Goal: Check status: Check status

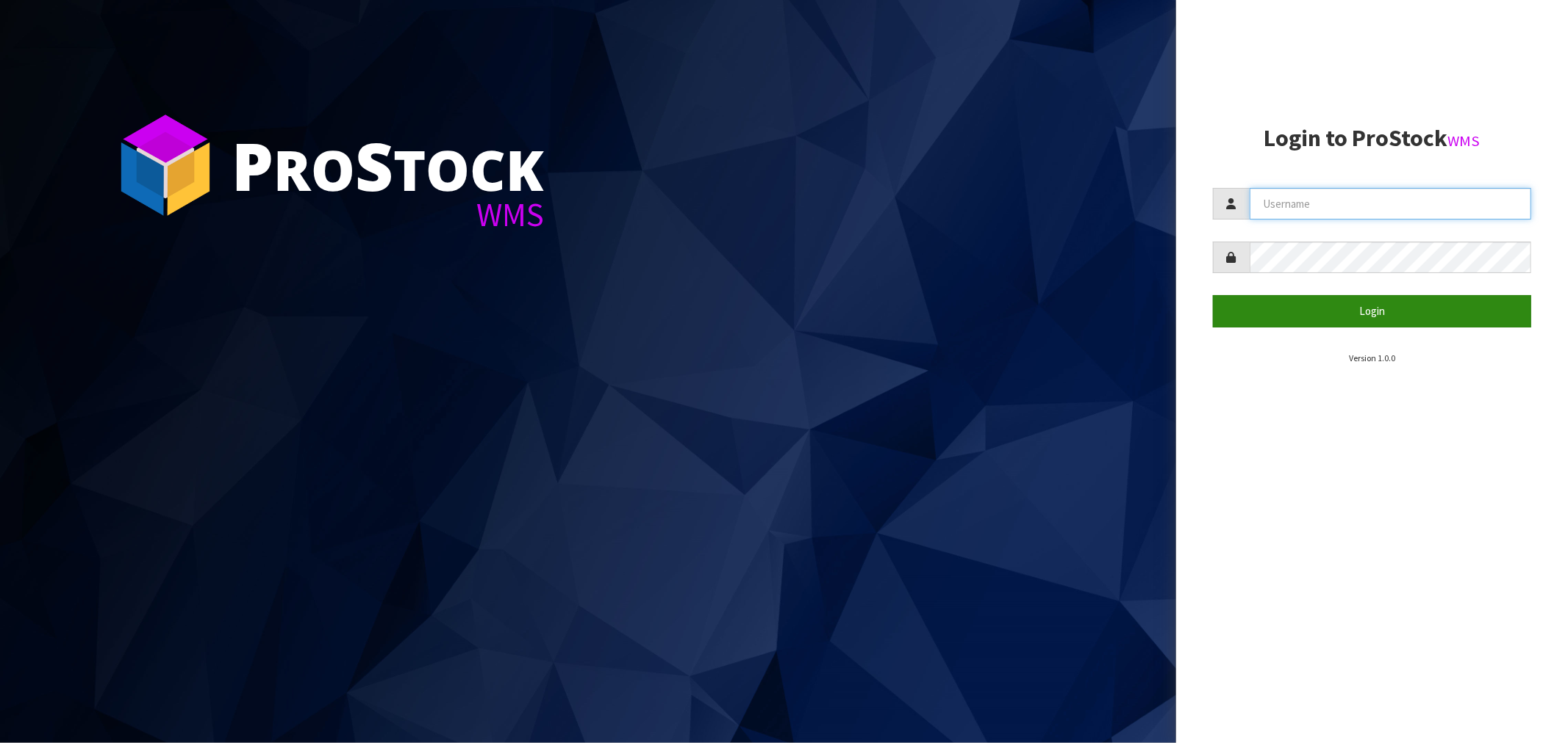
type input "[EMAIL_ADDRESS][DOMAIN_NAME]"
click at [1372, 314] on button "Login" at bounding box center [1372, 311] width 318 height 31
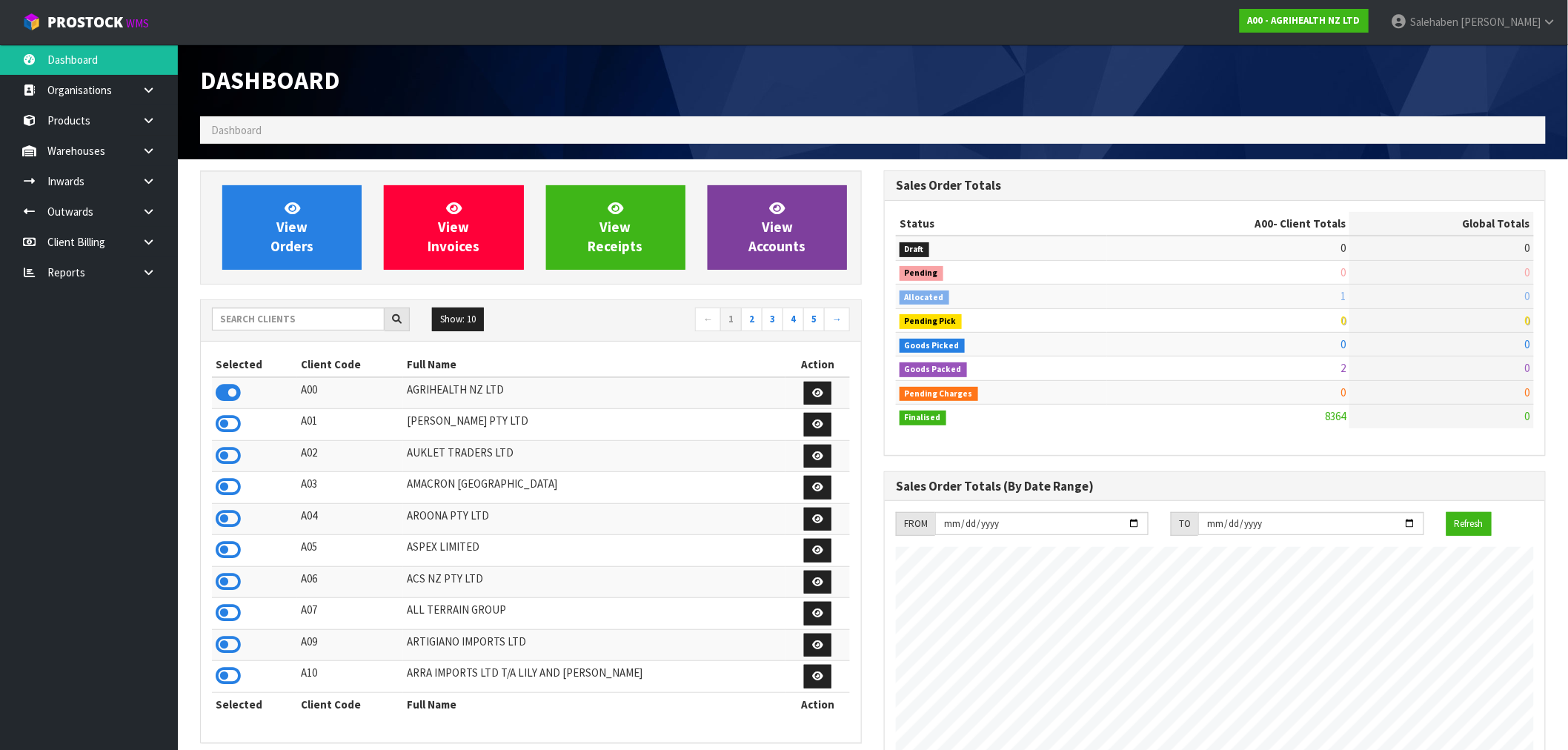
scroll to position [1123, 684]
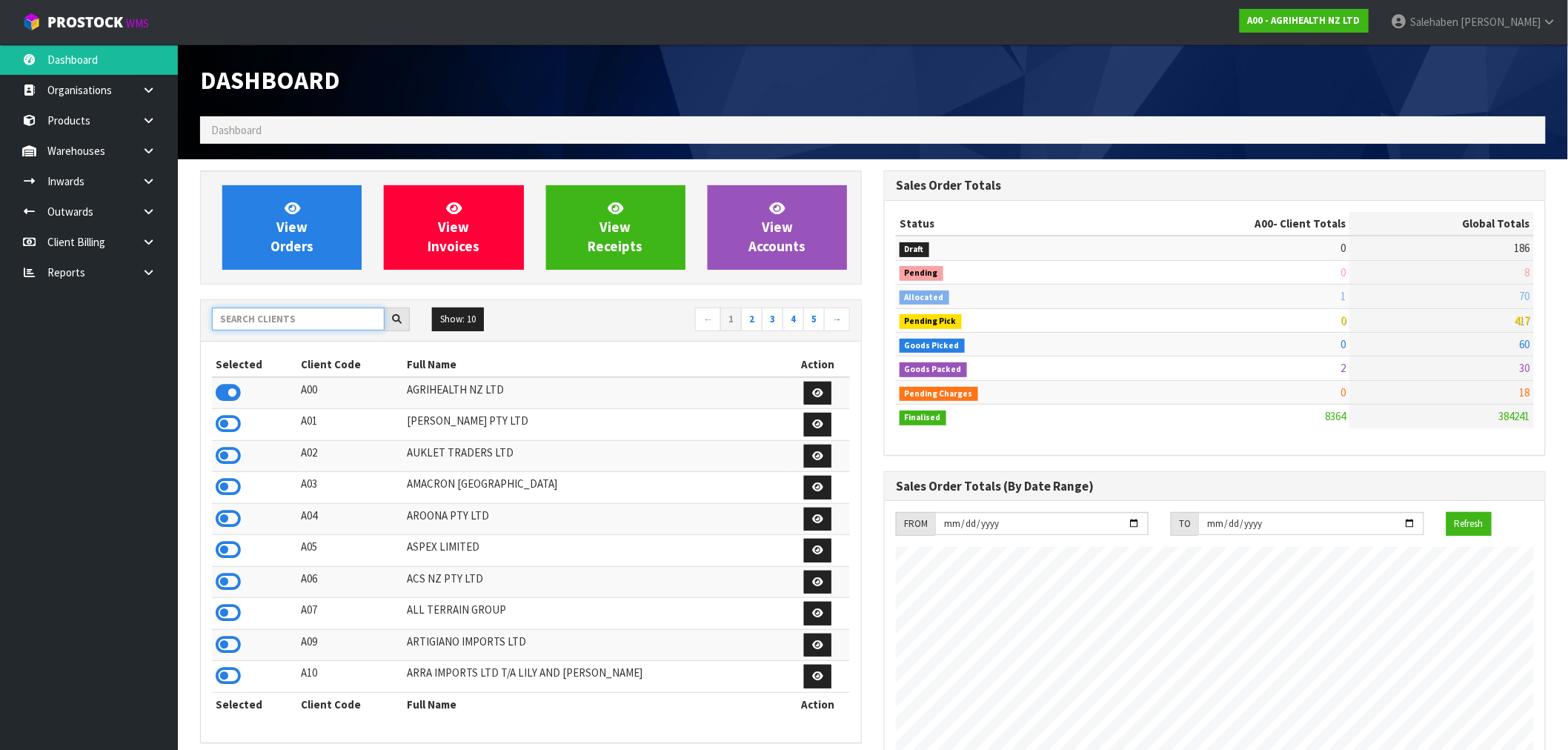
drag, startPoint x: 286, startPoint y: 323, endPoint x: 277, endPoint y: 323, distance: 9.0
click at [286, 322] on input "text" at bounding box center [299, 319] width 173 height 23
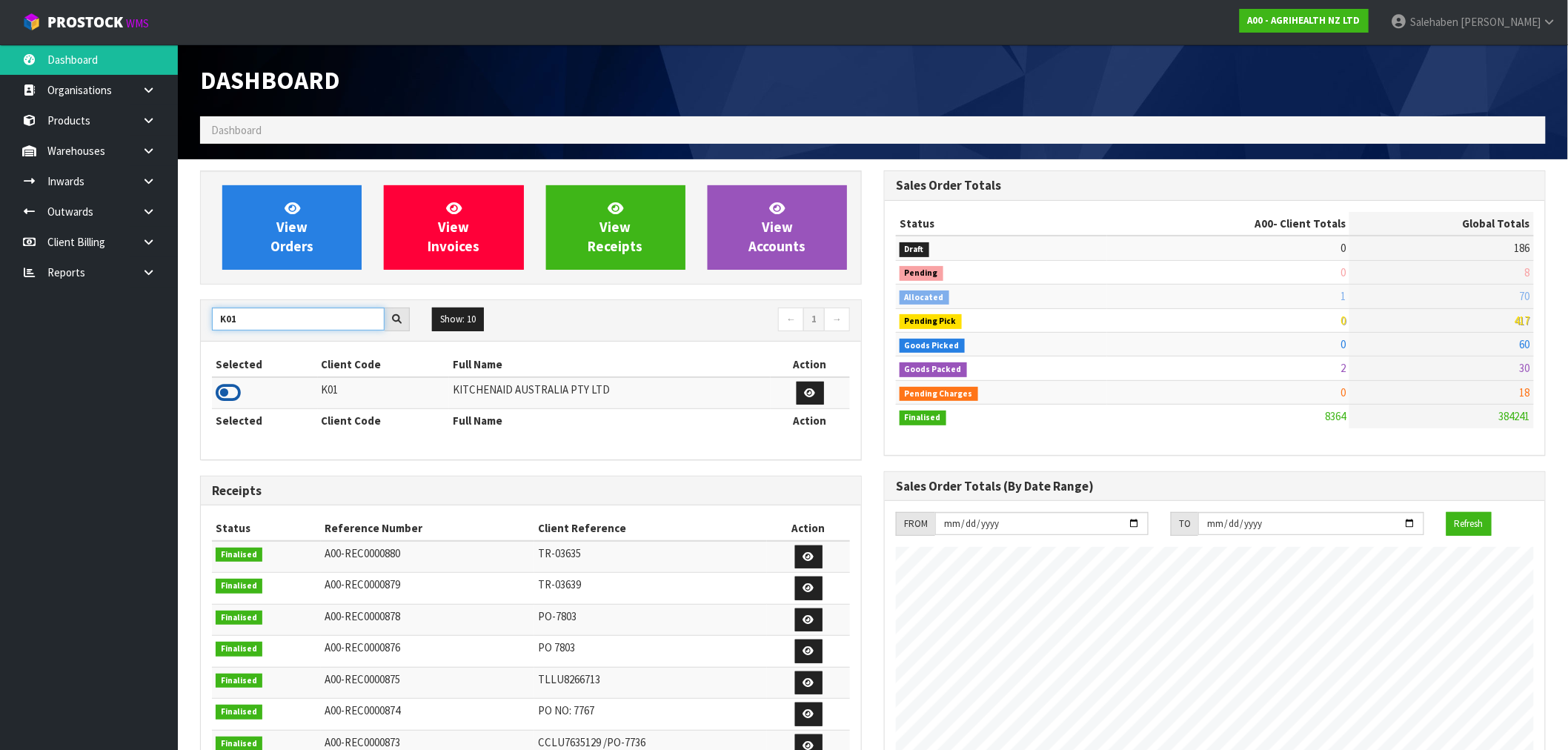
type input "K01"
click at [224, 395] on icon at bounding box center [228, 393] width 25 height 22
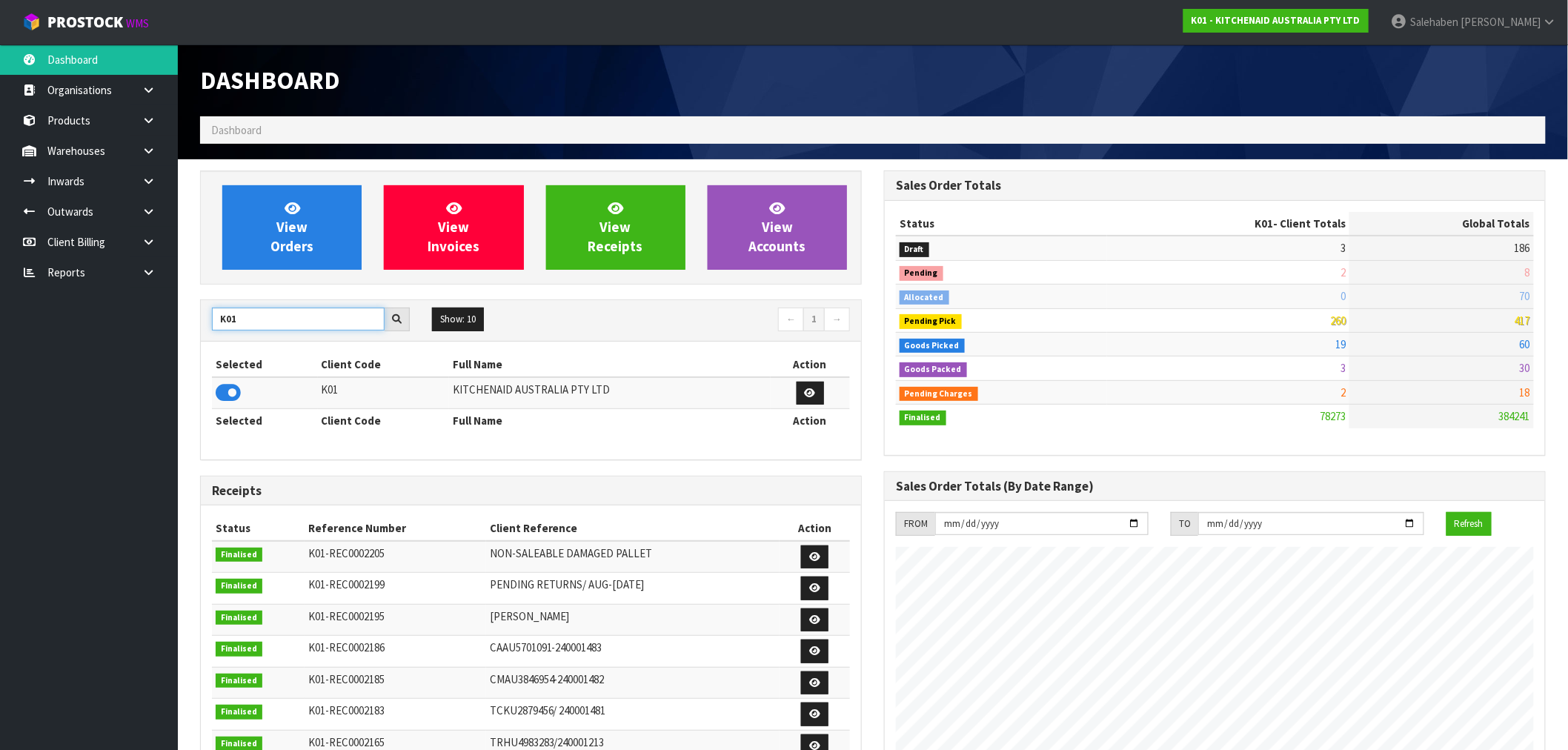
drag, startPoint x: 254, startPoint y: 323, endPoint x: 100, endPoint y: 359, distance: 158.2
click at [100, 359] on body "Toggle navigation ProStock WMS K01 - KITCHENAID AUSTRALIA PTY LTD Salehaben Pat…" at bounding box center [784, 375] width 1568 height 750
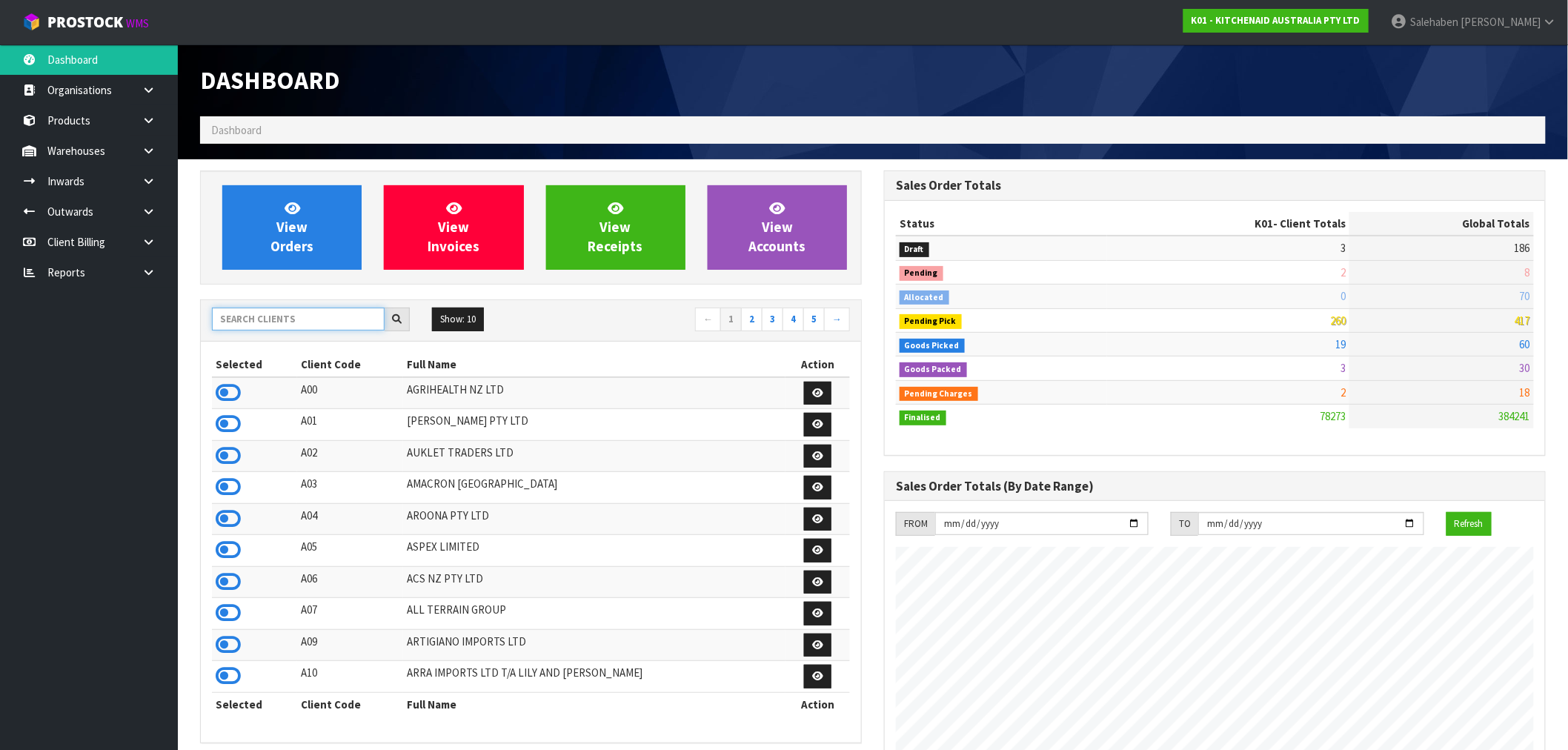
click at [249, 315] on input "text" at bounding box center [299, 319] width 173 height 23
type input "J02"
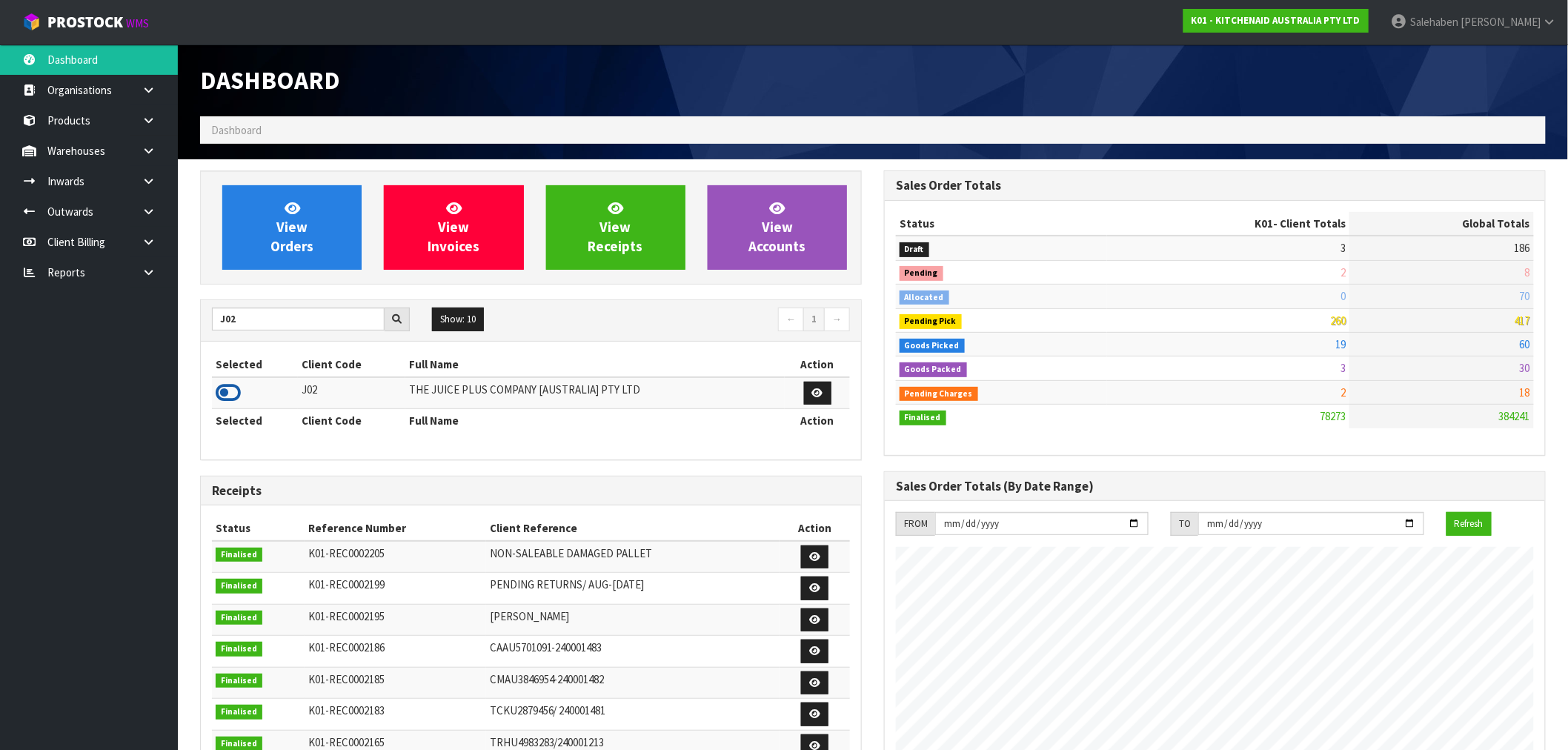
click at [228, 393] on icon at bounding box center [228, 393] width 25 height 22
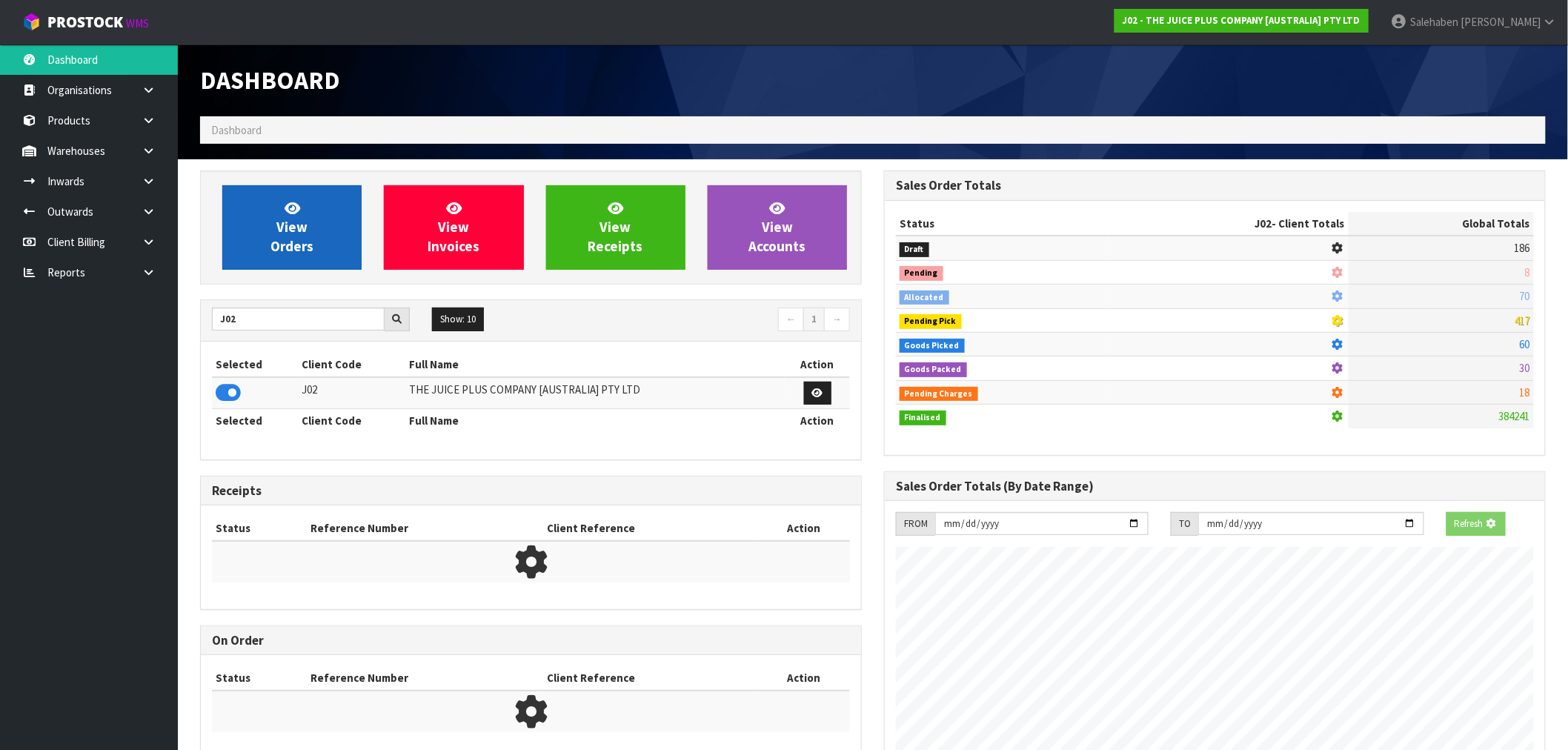
scroll to position [740522, 740355]
click at [246, 258] on link "View Orders" at bounding box center [292, 227] width 140 height 85
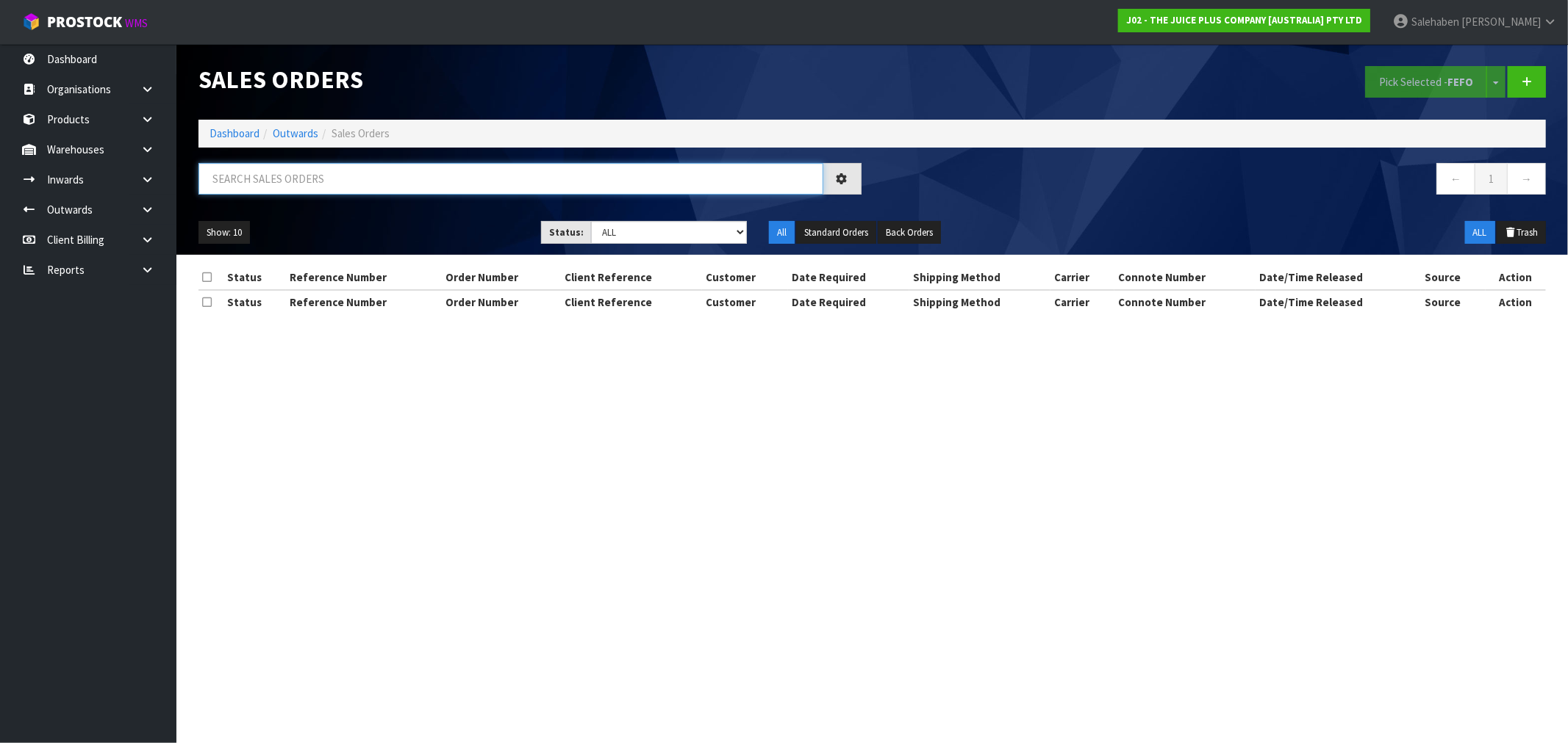
click at [277, 172] on input "text" at bounding box center [510, 179] width 624 height 31
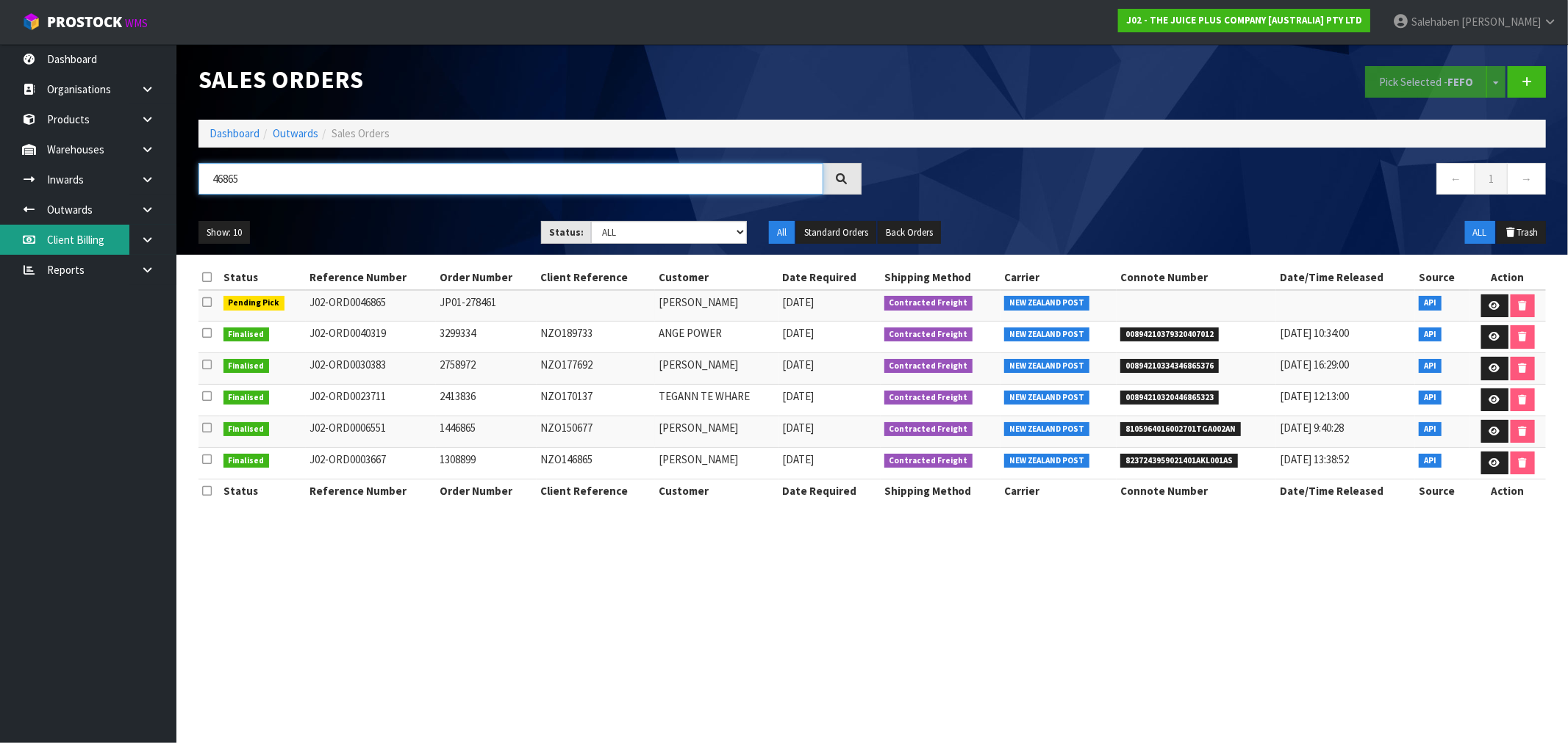
type input "46865"
click at [235, 130] on link "Dashboard" at bounding box center [234, 133] width 50 height 14
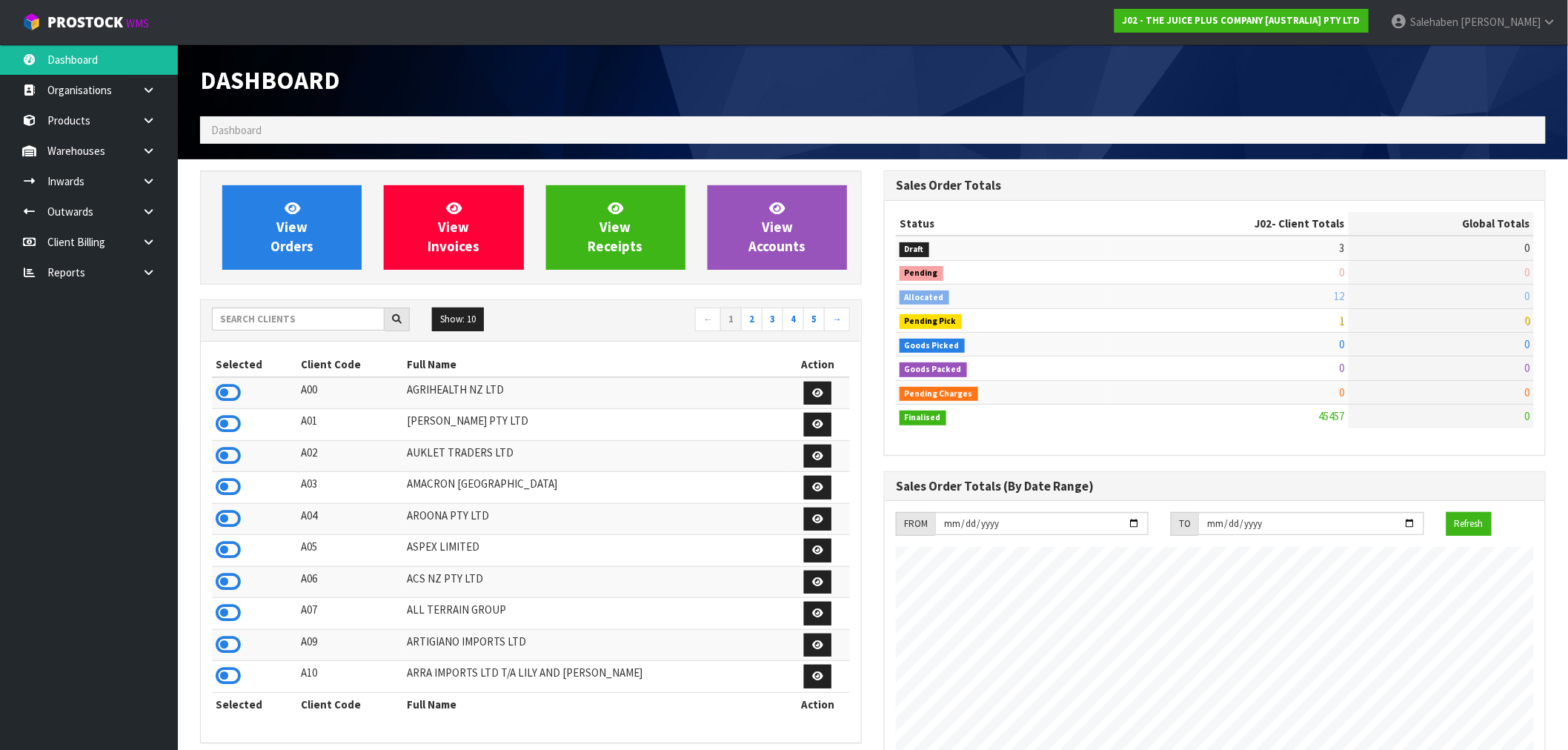
scroll to position [1123, 684]
drag, startPoint x: 235, startPoint y: 315, endPoint x: 226, endPoint y: 323, distance: 12.0
click at [228, 323] on input "text" at bounding box center [299, 319] width 173 height 23
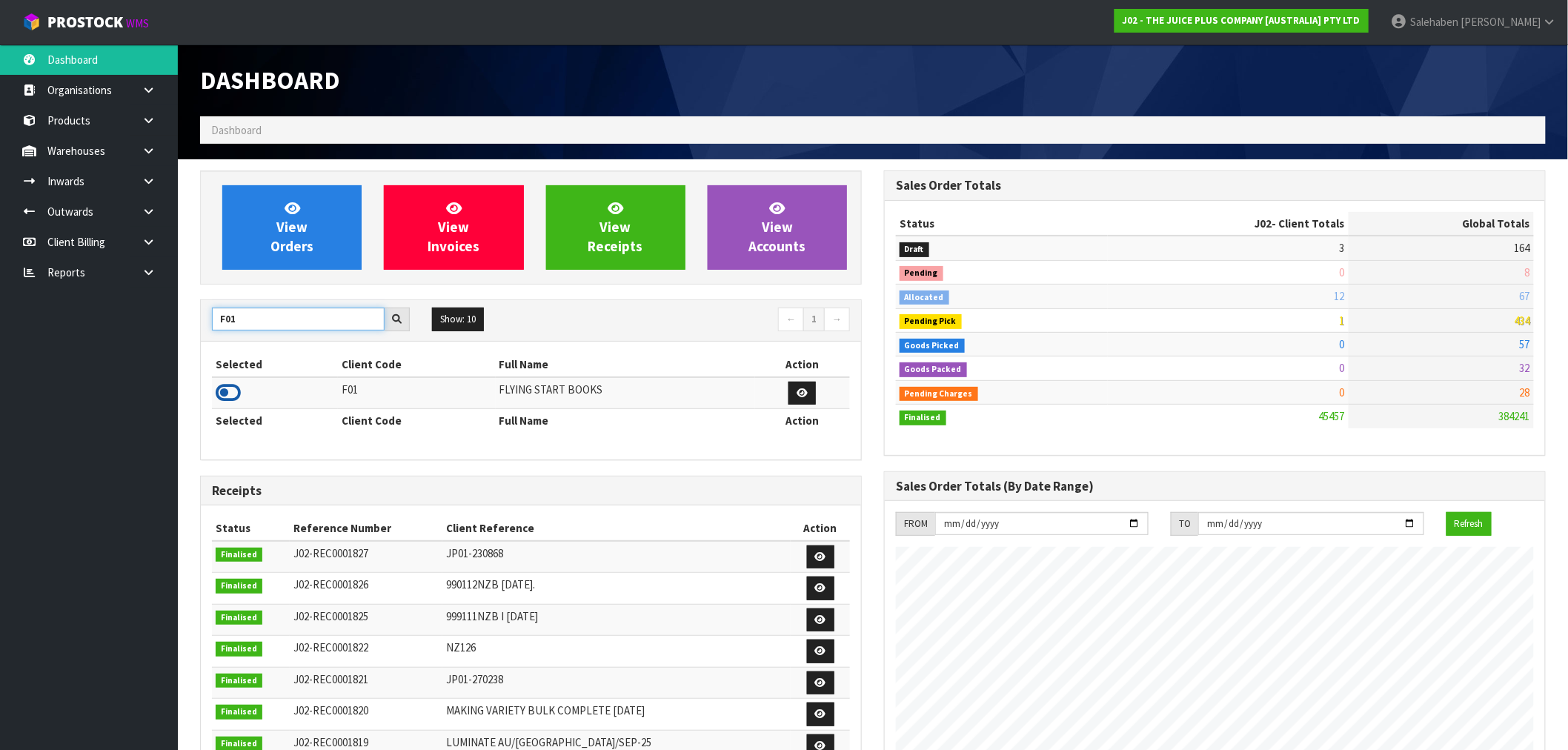
type input "F01"
click at [226, 391] on icon at bounding box center [228, 393] width 25 height 22
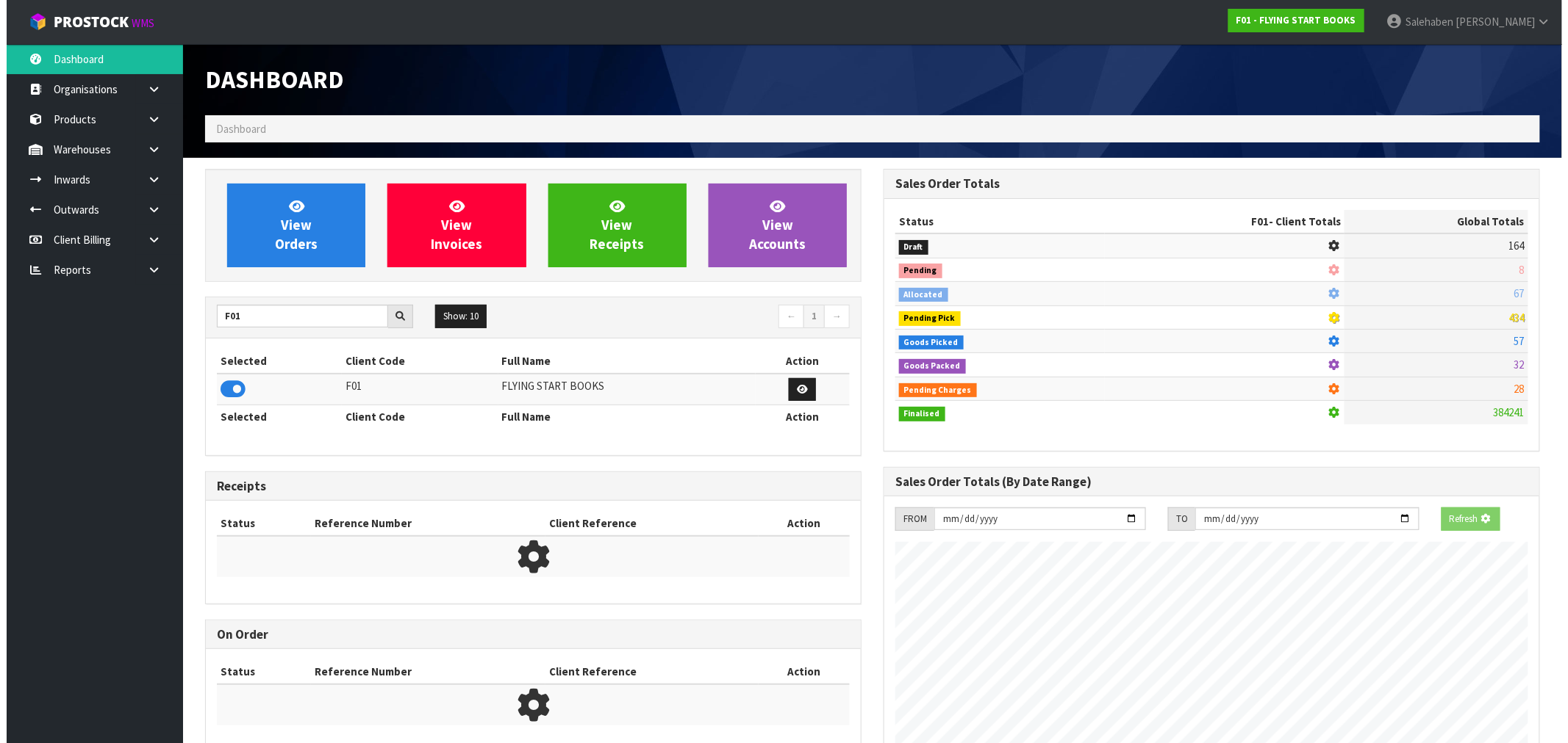
scroll to position [733610, 734258]
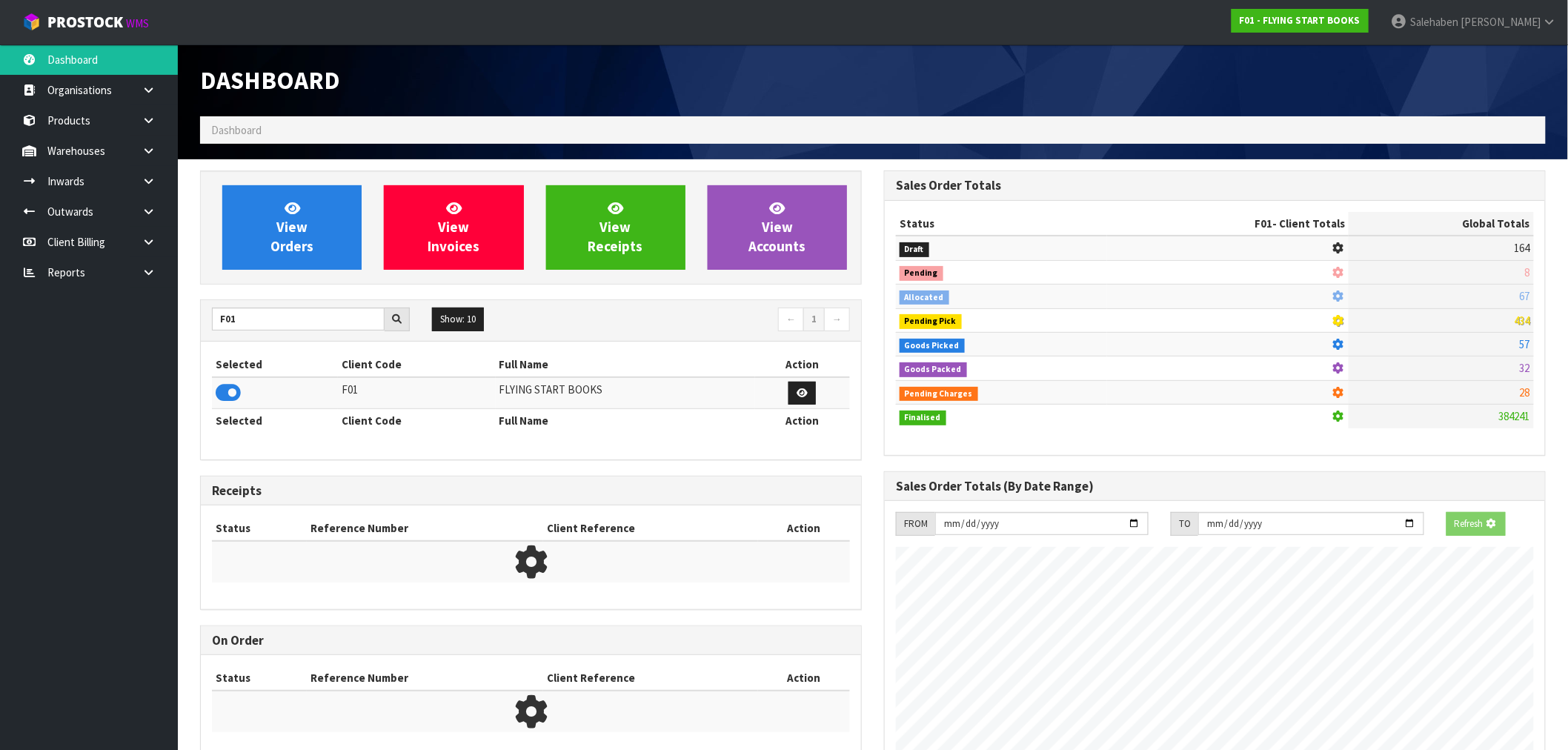
click at [279, 282] on div "View Orders View Invoices View Receipts View Accounts" at bounding box center [531, 227] width 662 height 114
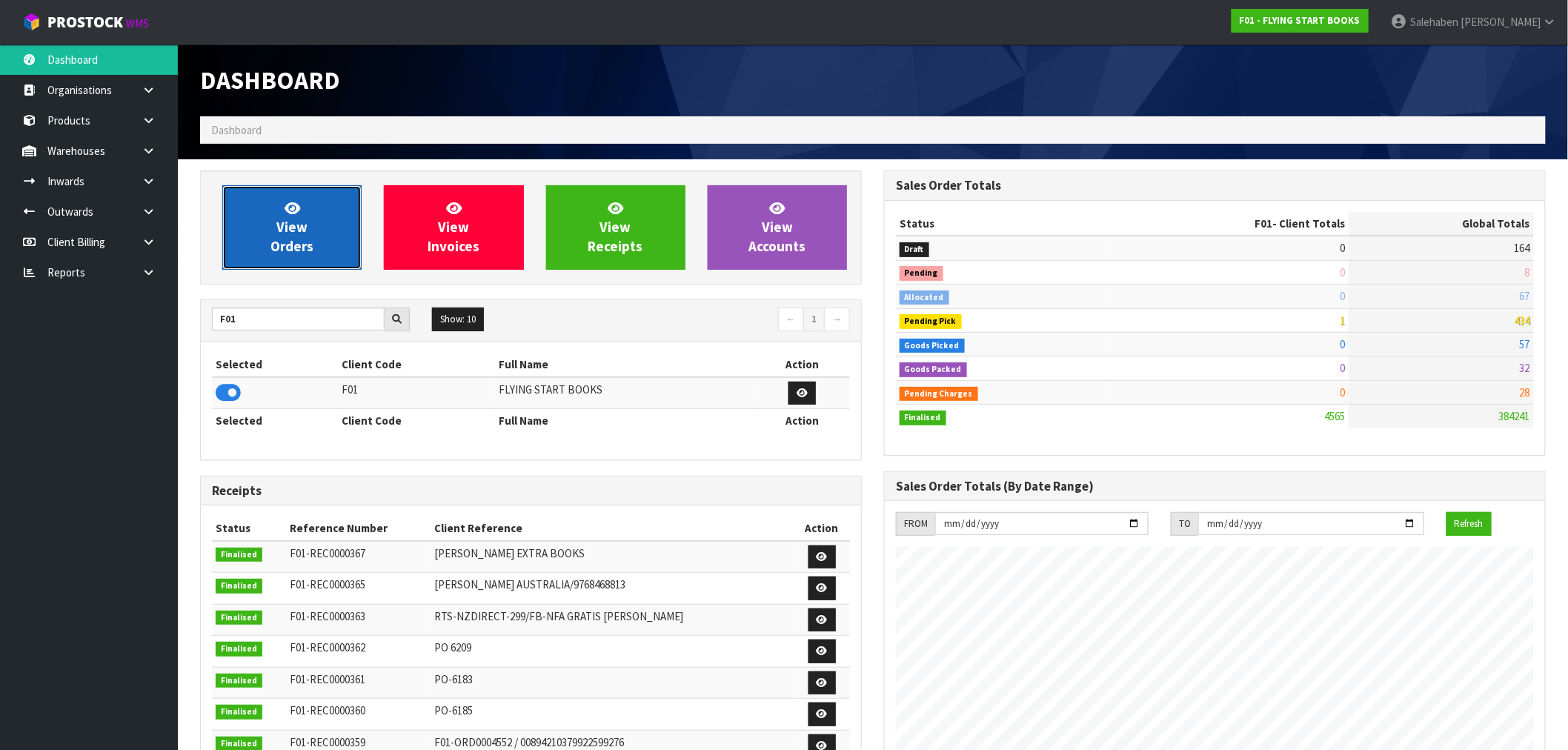
click at [280, 246] on span "View Orders" at bounding box center [292, 227] width 43 height 56
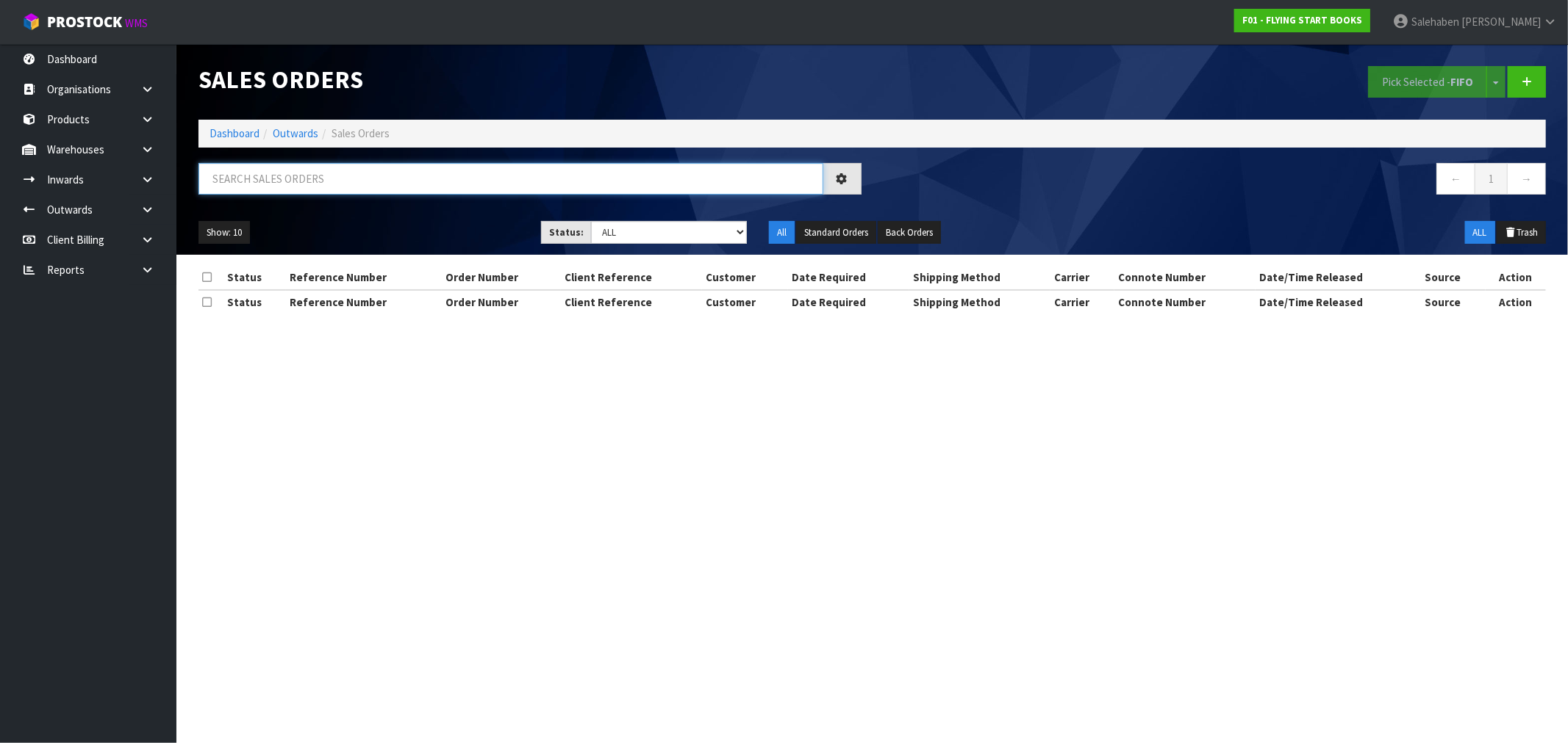
click at [255, 174] on input "text" at bounding box center [510, 179] width 624 height 31
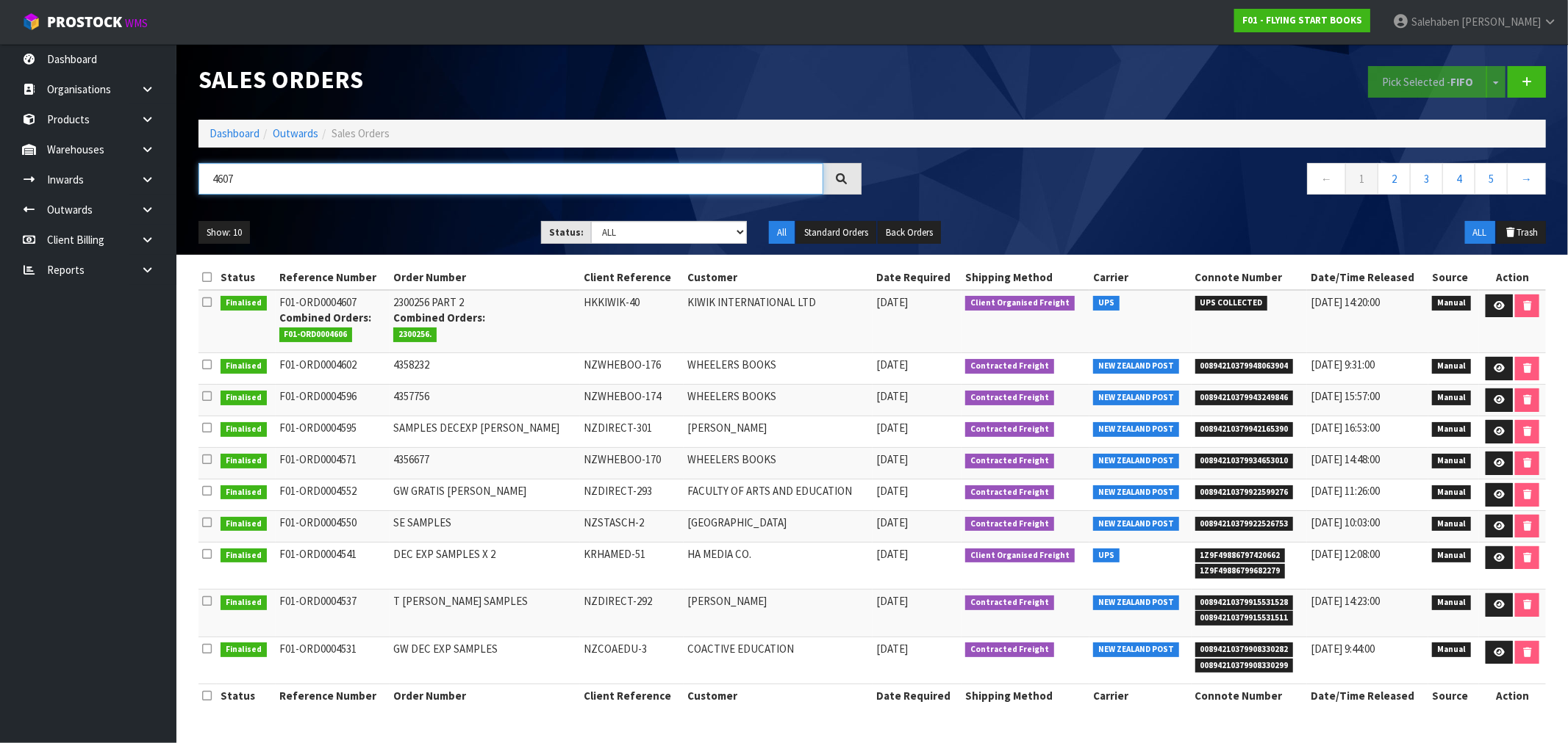
type input "4607"
